Goal: Task Accomplishment & Management: Use online tool/utility

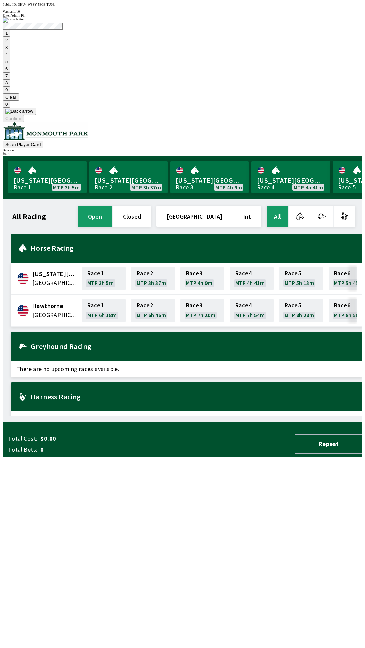
click at [10, 79] on button "7" at bounding box center [7, 75] width 8 height 7
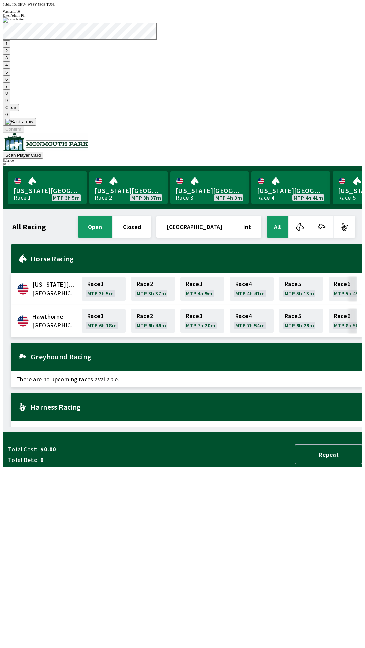
click at [10, 61] on button "3" at bounding box center [7, 57] width 8 height 7
click at [24, 133] on button "Confirm" at bounding box center [13, 129] width 21 height 7
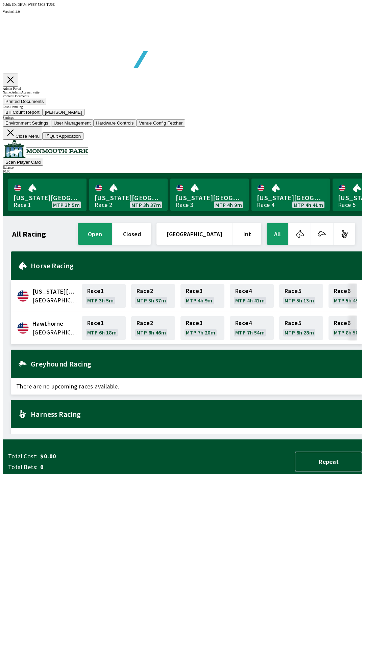
click at [85, 116] on button "[PERSON_NAME]" at bounding box center [63, 112] width 43 height 7
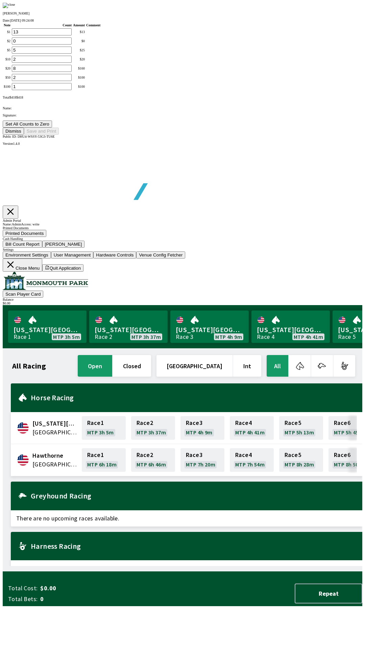
click at [24, 135] on button "Dismiss" at bounding box center [13, 131] width 21 height 7
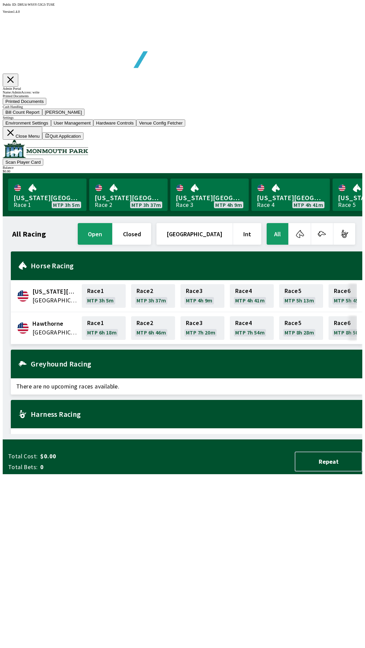
click at [42, 116] on button "Bill Count Report" at bounding box center [23, 112] width 40 height 7
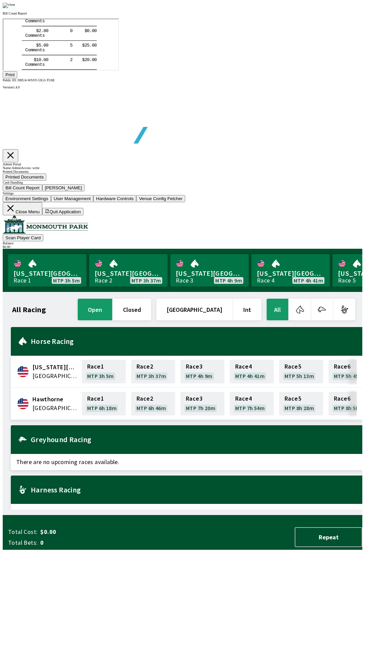
scroll to position [79, 0]
click at [17, 78] on button "Print" at bounding box center [10, 74] width 15 height 7
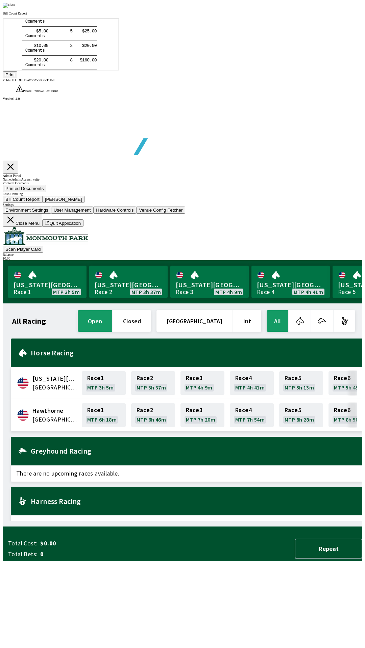
click at [318, 8] on div at bounding box center [182, 5] width 359 height 5
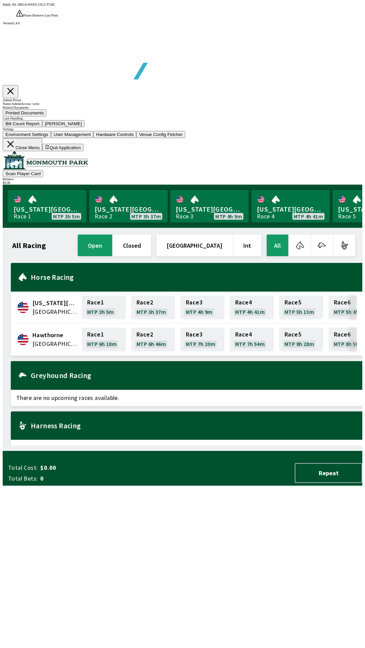
click at [85, 127] on button "[PERSON_NAME]" at bounding box center [63, 123] width 43 height 7
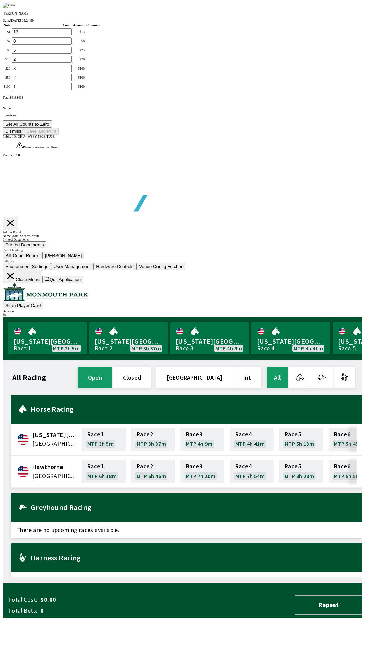
click at [52, 128] on button "Set All Counts to Zero" at bounding box center [27, 124] width 49 height 7
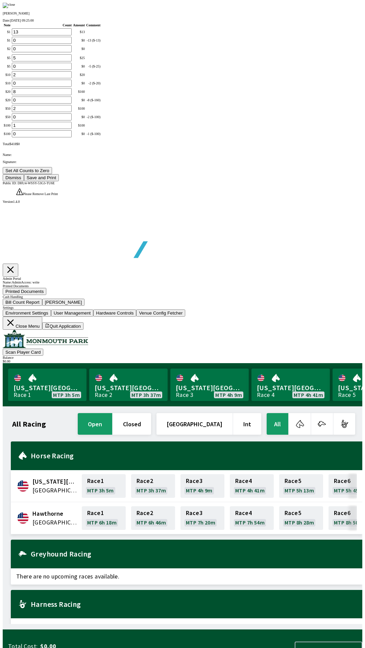
click at [59, 181] on button "Save and Print" at bounding box center [41, 177] width 35 height 7
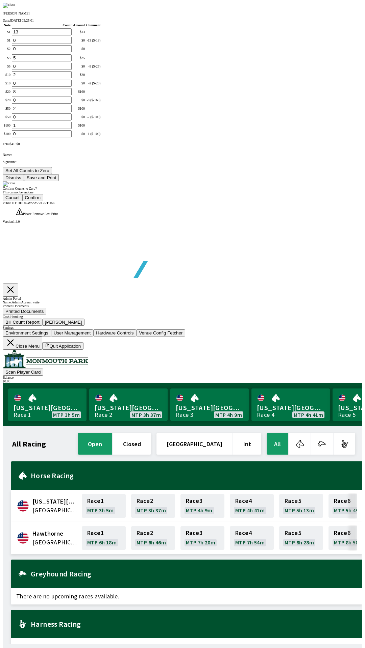
click at [44, 201] on button "Confirm" at bounding box center [32, 197] width 21 height 7
type input "0"
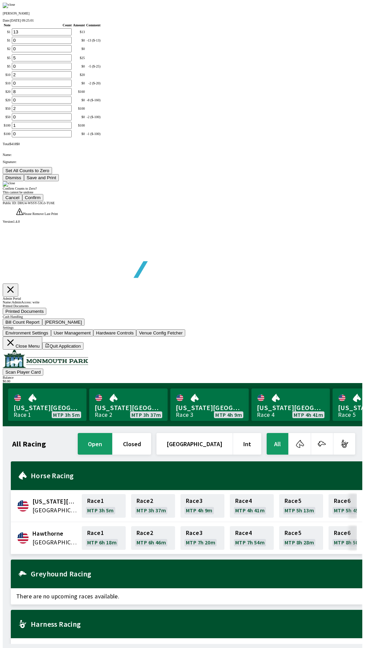
type input "0"
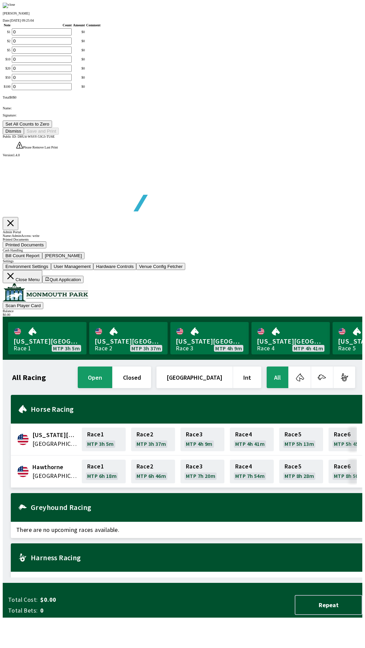
click at [24, 135] on button "Dismiss" at bounding box center [13, 131] width 21 height 7
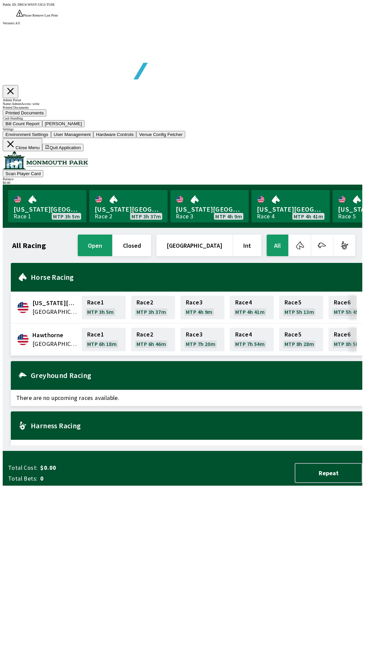
click at [42, 151] on button "Close Menu" at bounding box center [23, 144] width 40 height 13
